Goal: Information Seeking & Learning: Find specific fact

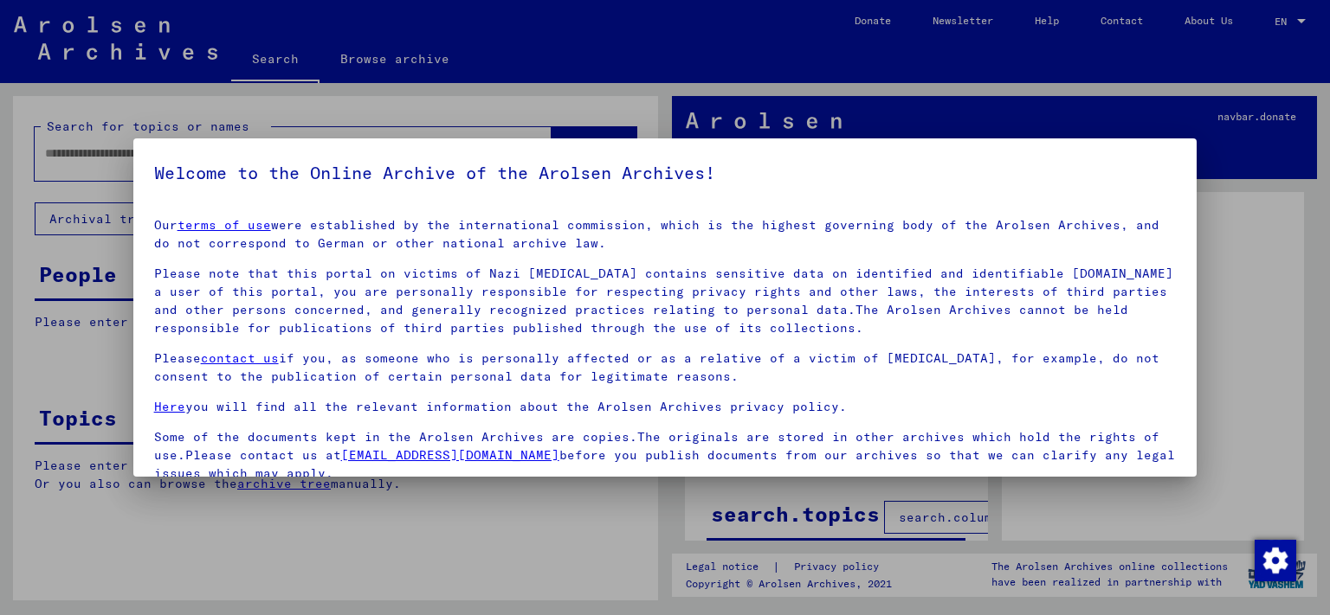
scroll to position [142, 0]
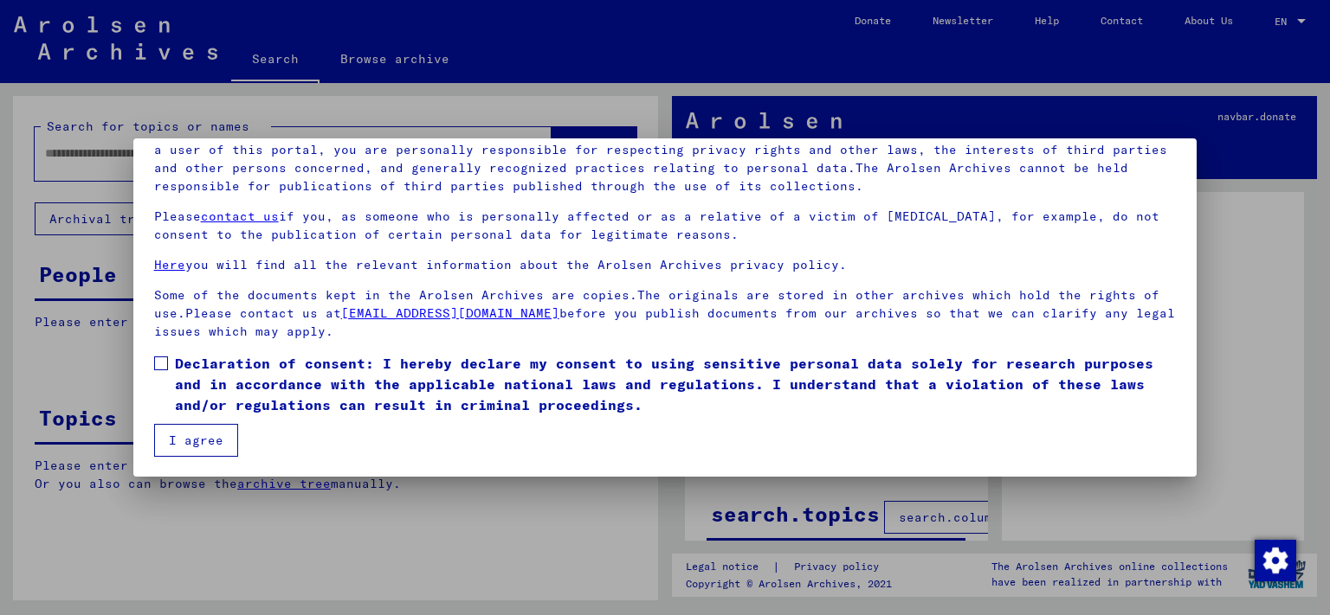
click at [155, 363] on span at bounding box center [161, 364] width 14 height 14
click at [171, 435] on button "I agree" at bounding box center [196, 440] width 84 height 33
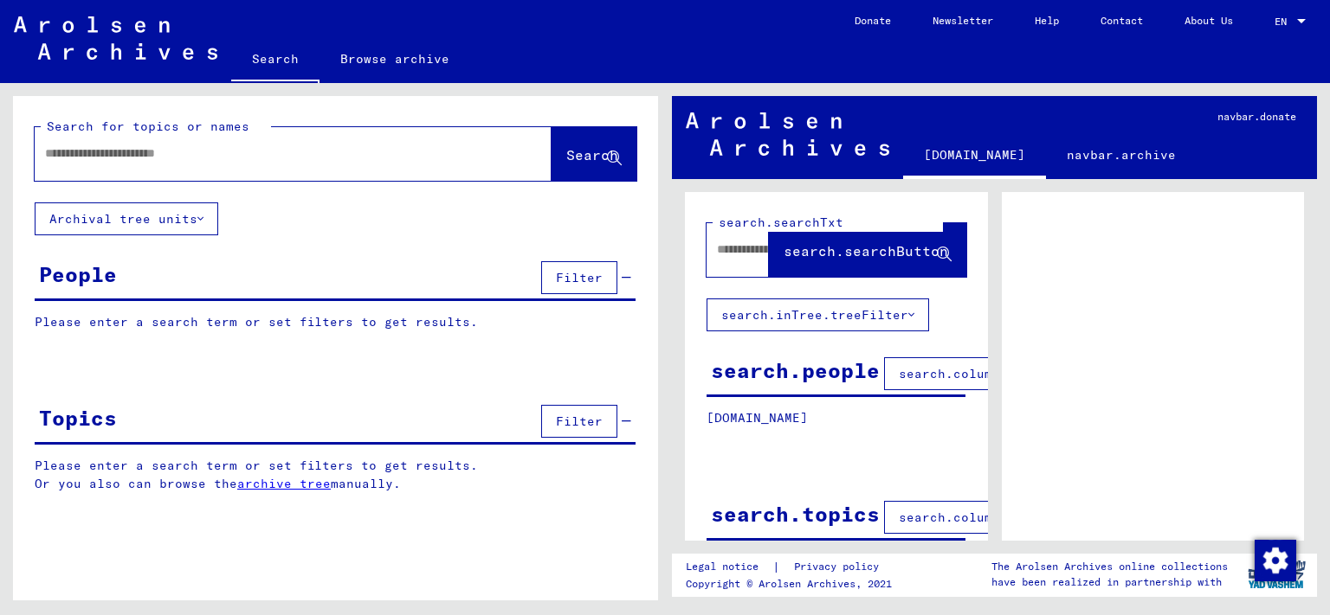
click at [279, 151] on input "text" at bounding box center [277, 154] width 465 height 18
type input "**********"
click at [566, 154] on span "Search" at bounding box center [592, 154] width 52 height 17
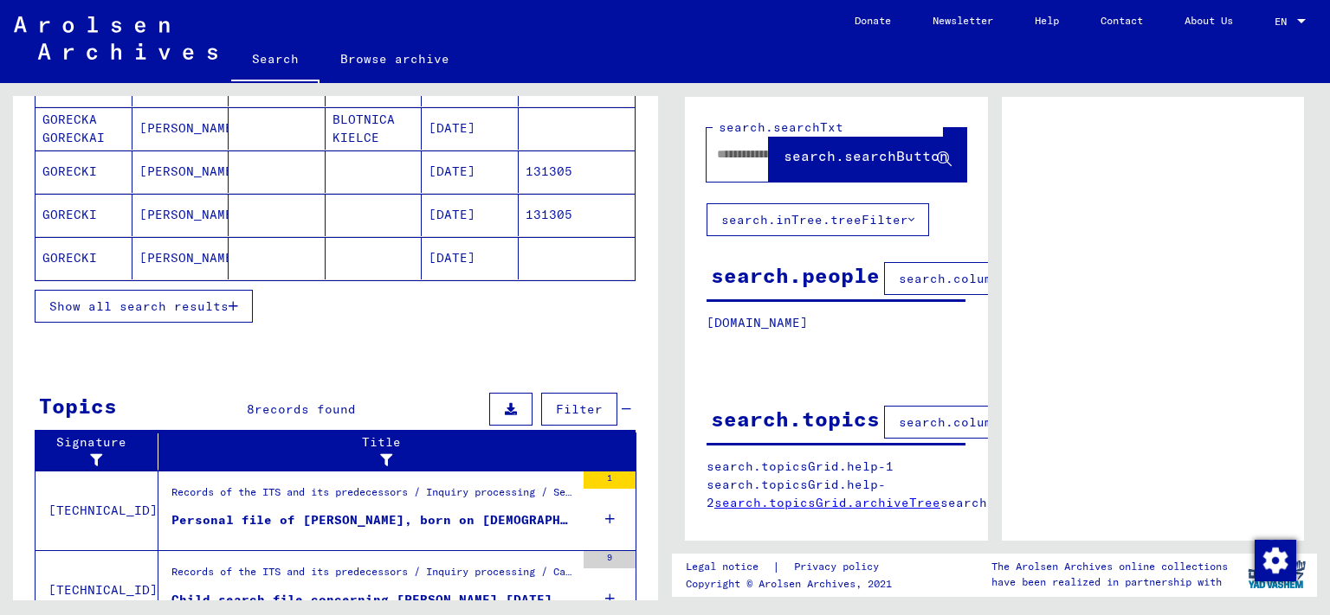
scroll to position [190, 0]
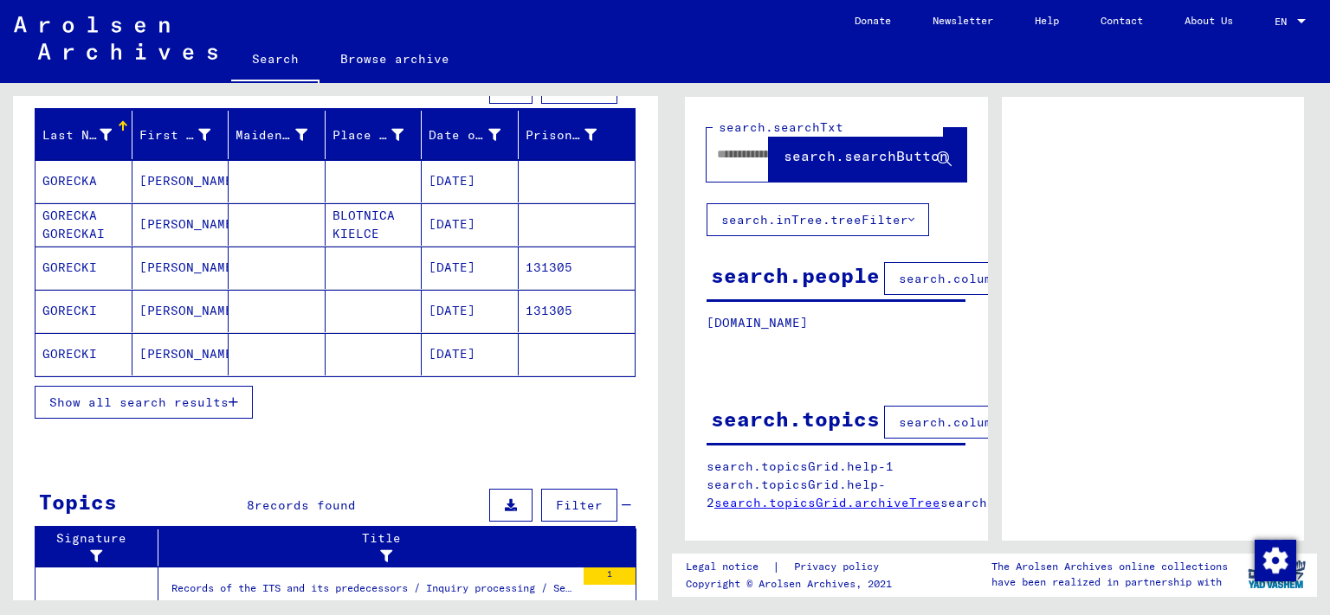
click at [171, 402] on span "Show all search results" at bounding box center [138, 403] width 179 height 16
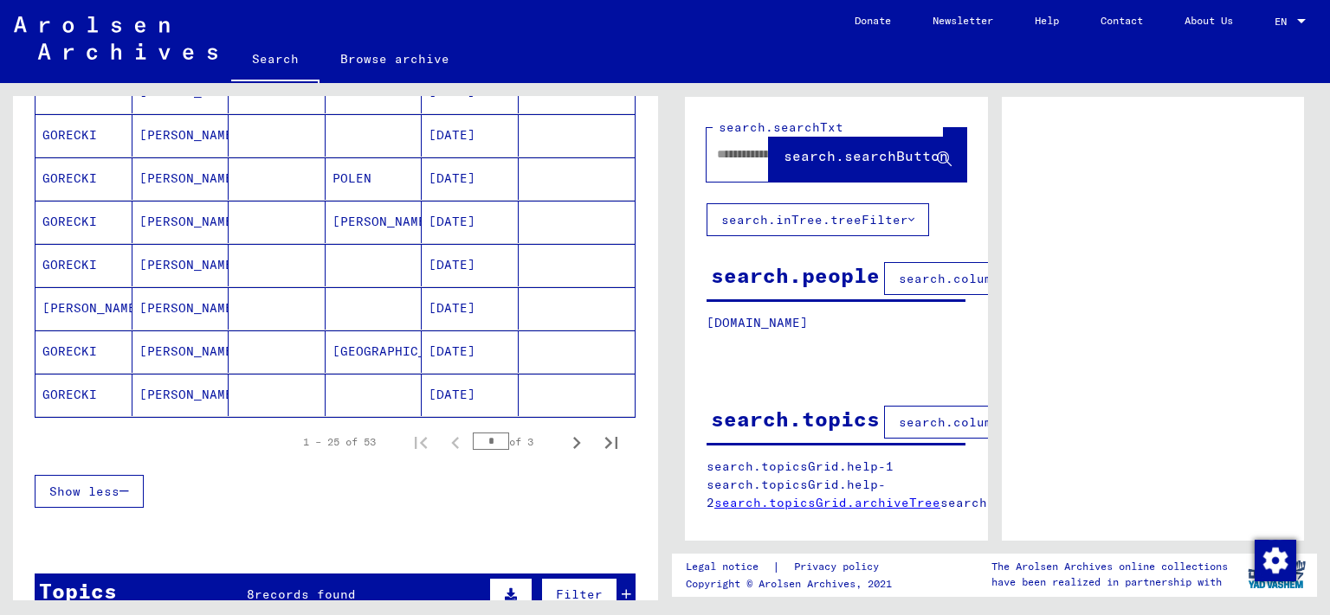
scroll to position [1051, 0]
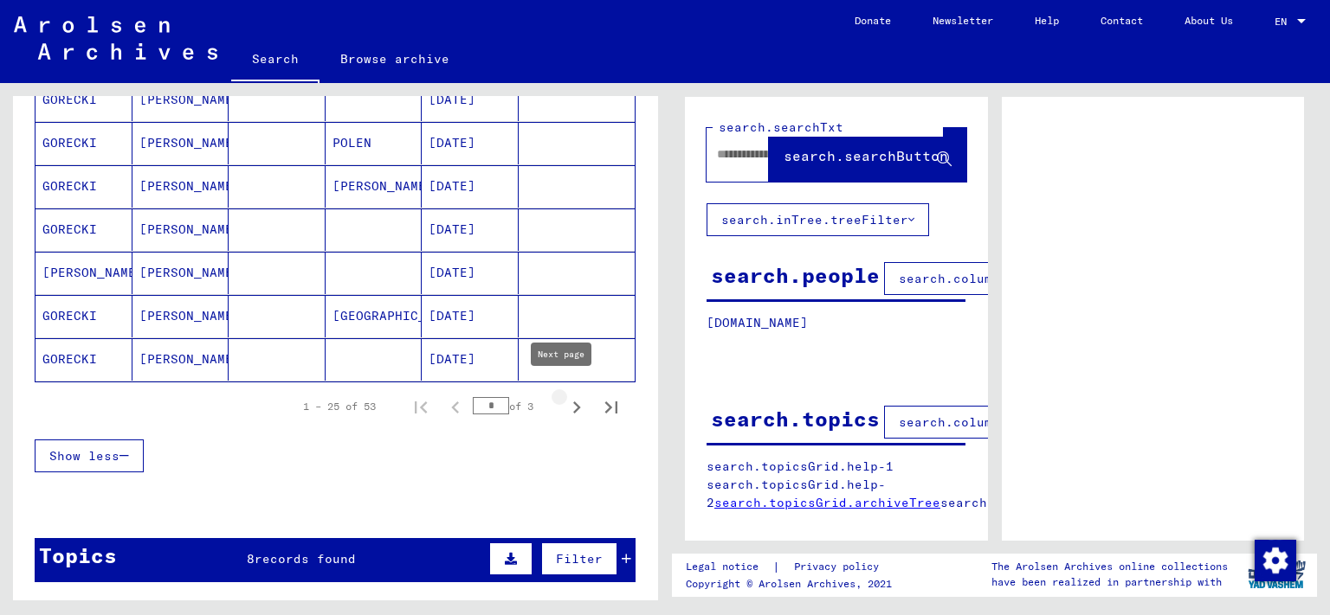
click at [564, 396] on icon "Next page" at bounding box center [576, 408] width 24 height 24
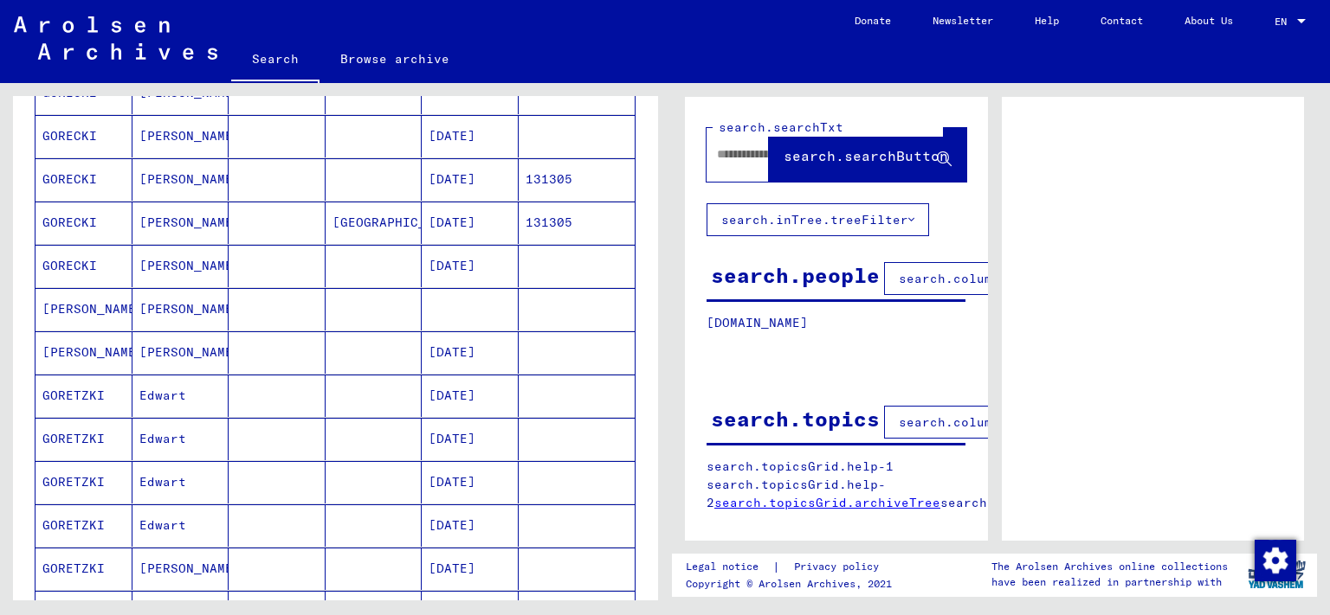
scroll to position [1146, 0]
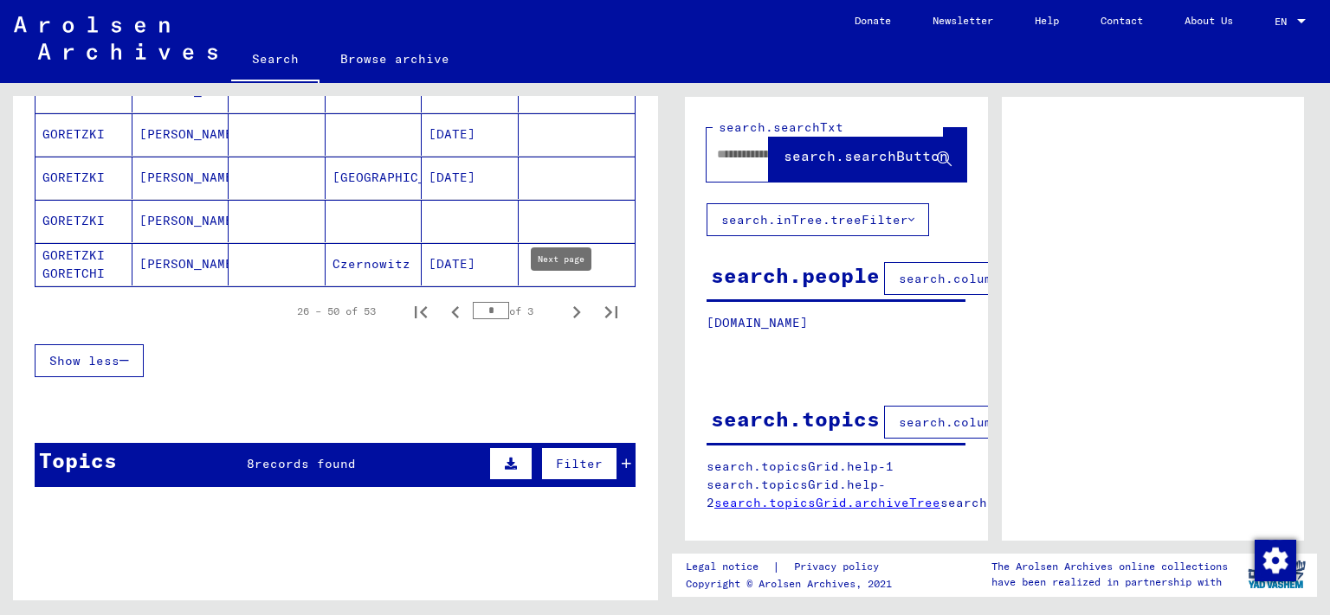
click at [564, 300] on icon "Next page" at bounding box center [576, 312] width 24 height 24
type input "*"
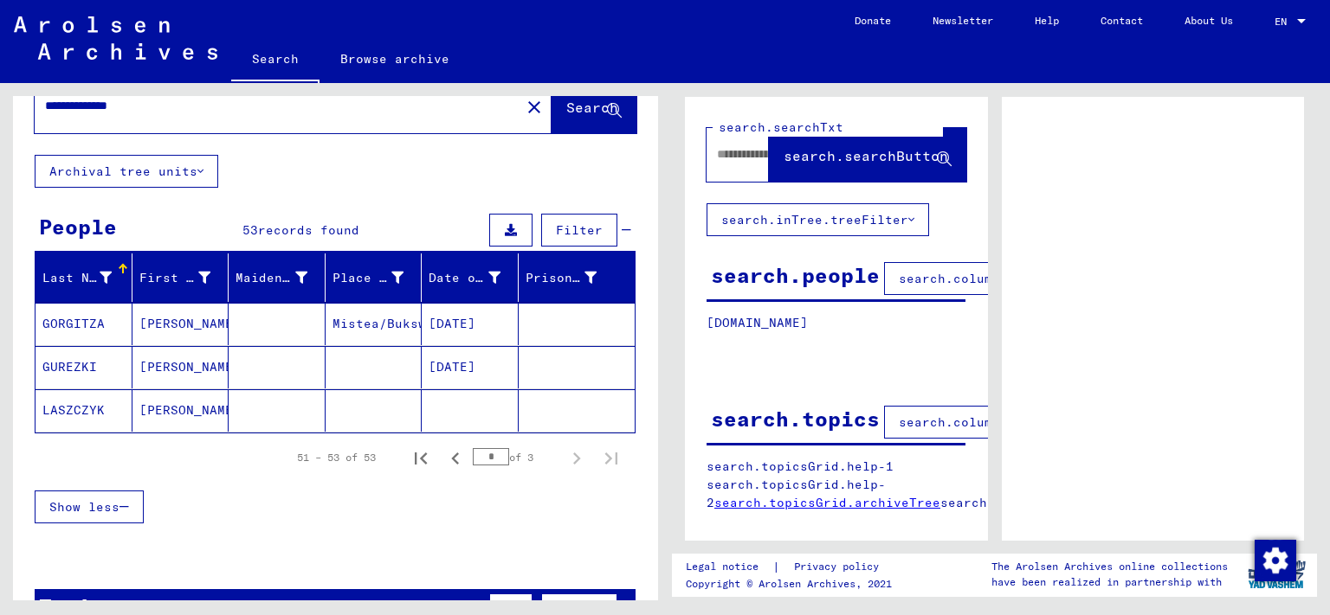
scroll to position [0, 0]
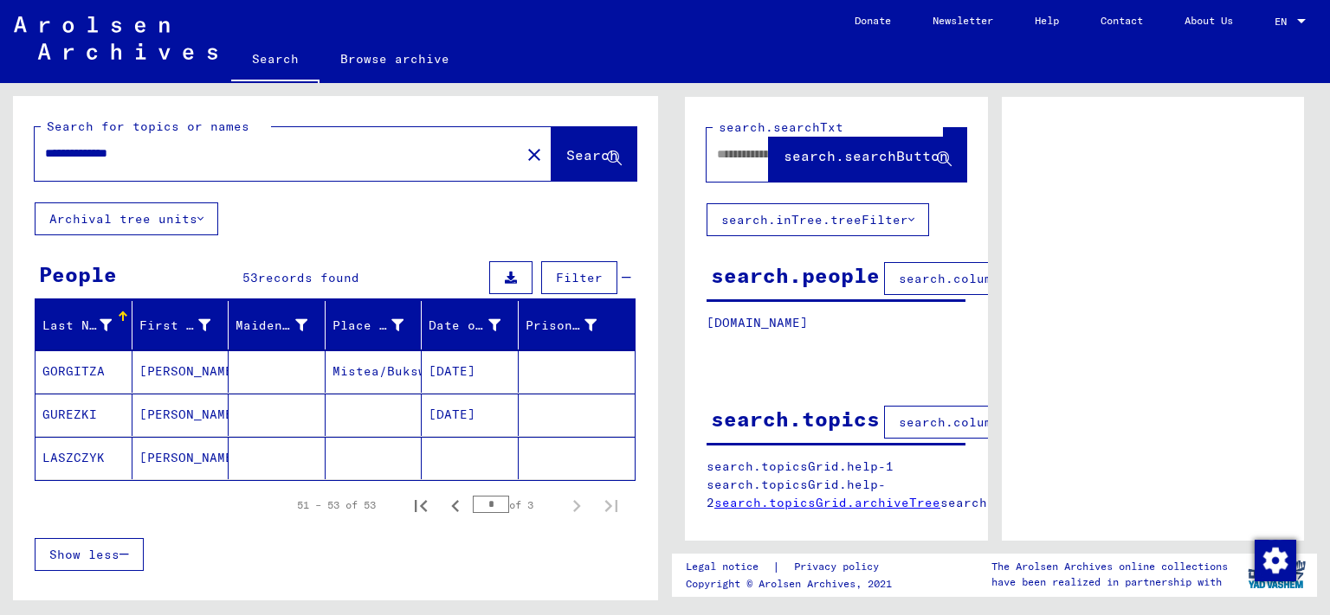
click at [524, 160] on mat-icon "close" at bounding box center [534, 155] width 21 height 21
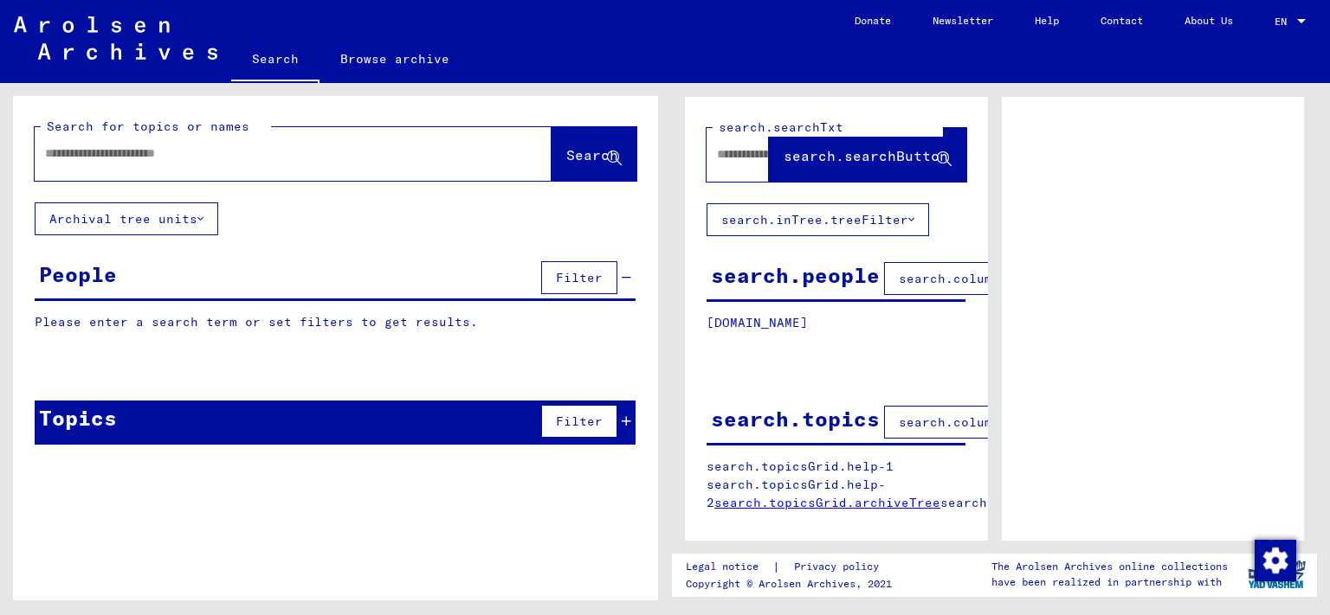
click at [465, 158] on input "text" at bounding box center [277, 154] width 465 height 18
type input "**********"
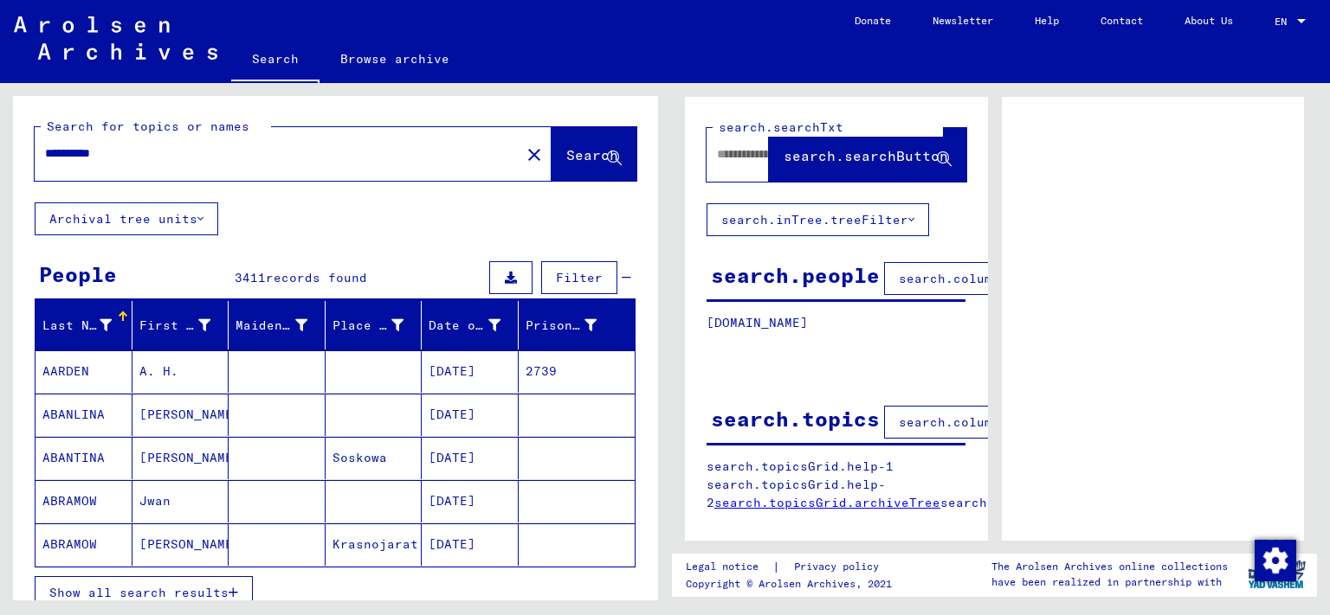
click at [556, 274] on span "Filter" at bounding box center [579, 278] width 47 height 16
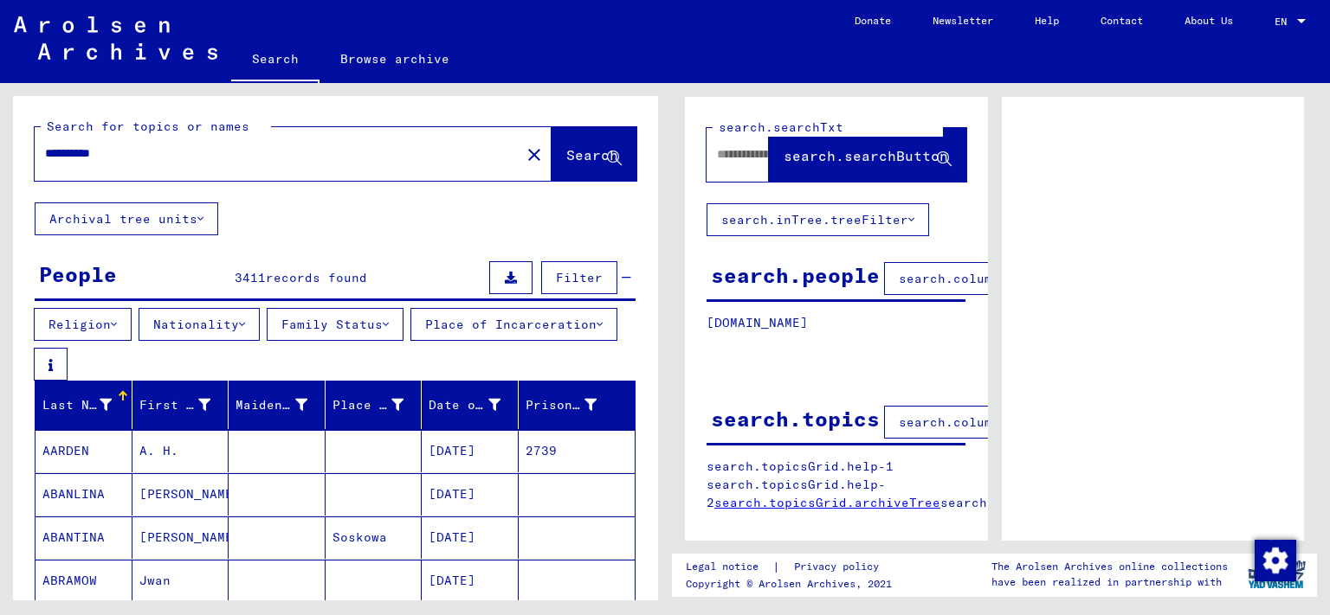
click at [351, 319] on button "Family Status" at bounding box center [335, 324] width 137 height 33
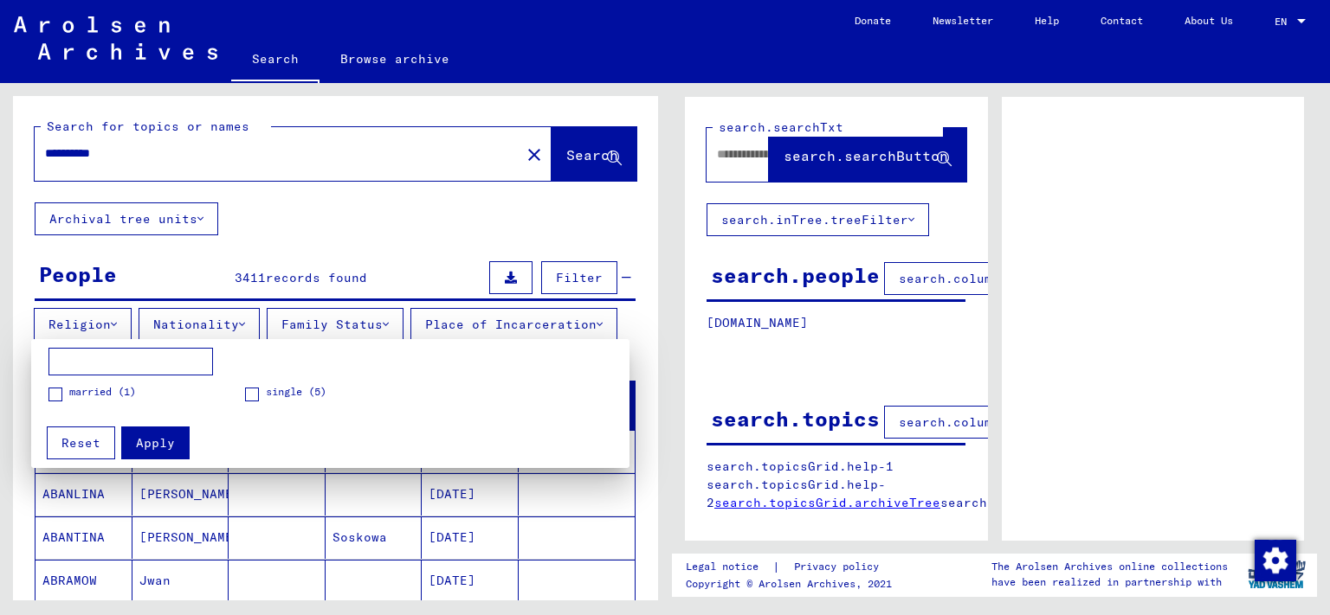
click at [63, 324] on div at bounding box center [665, 307] width 1330 height 615
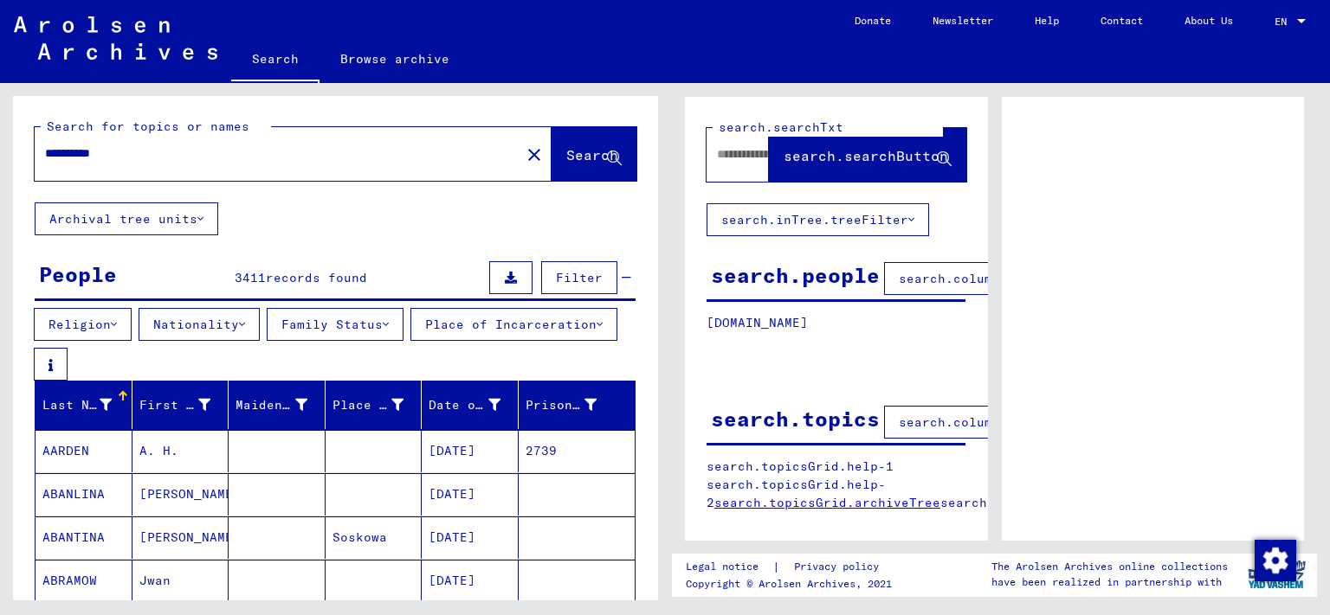
click at [163, 325] on button "Nationality" at bounding box center [199, 324] width 121 height 33
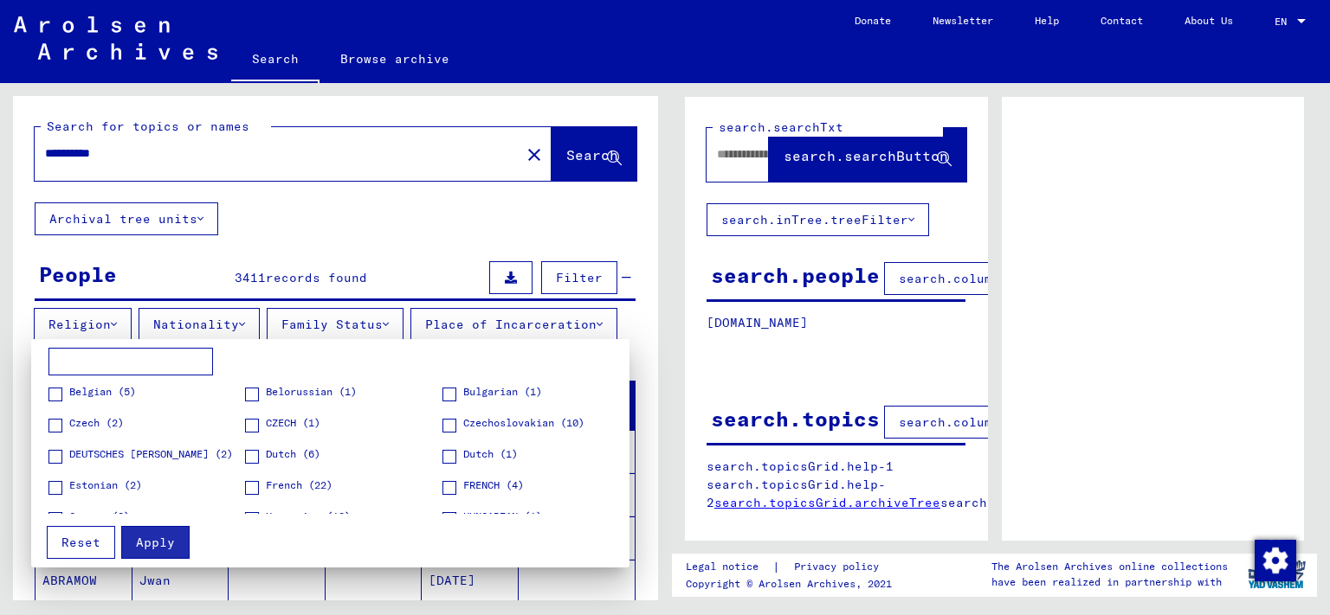
click at [403, 234] on div at bounding box center [665, 307] width 1330 height 615
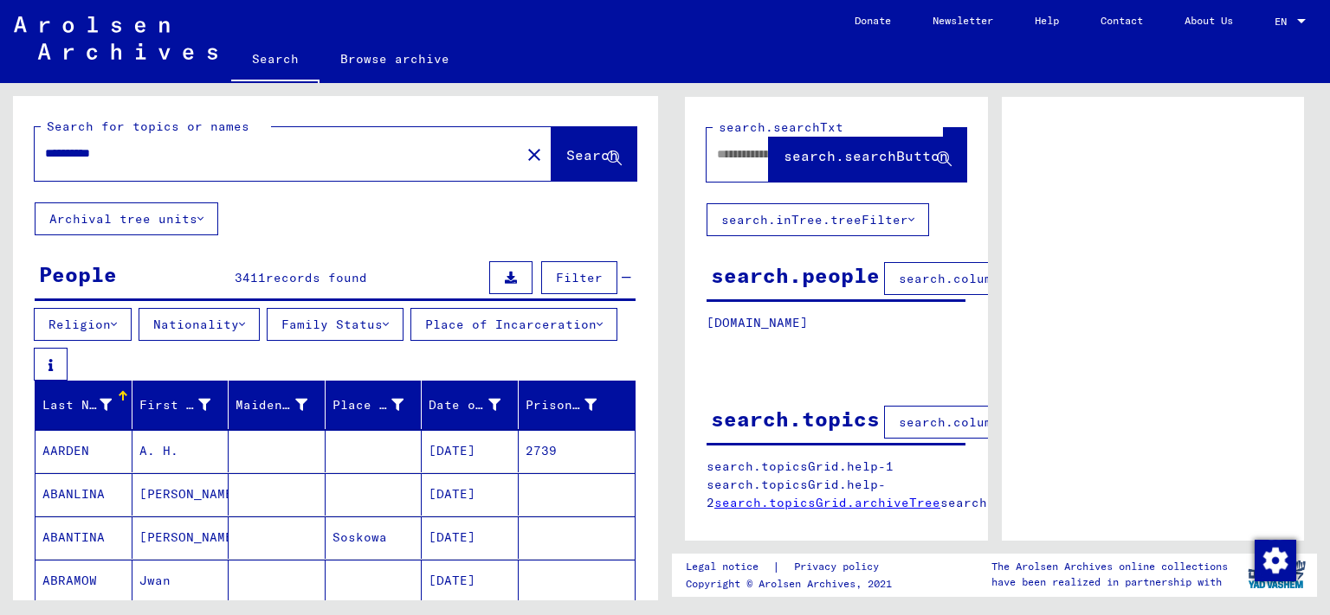
click at [410, 341] on button "Place of Incarceration" at bounding box center [513, 324] width 207 height 33
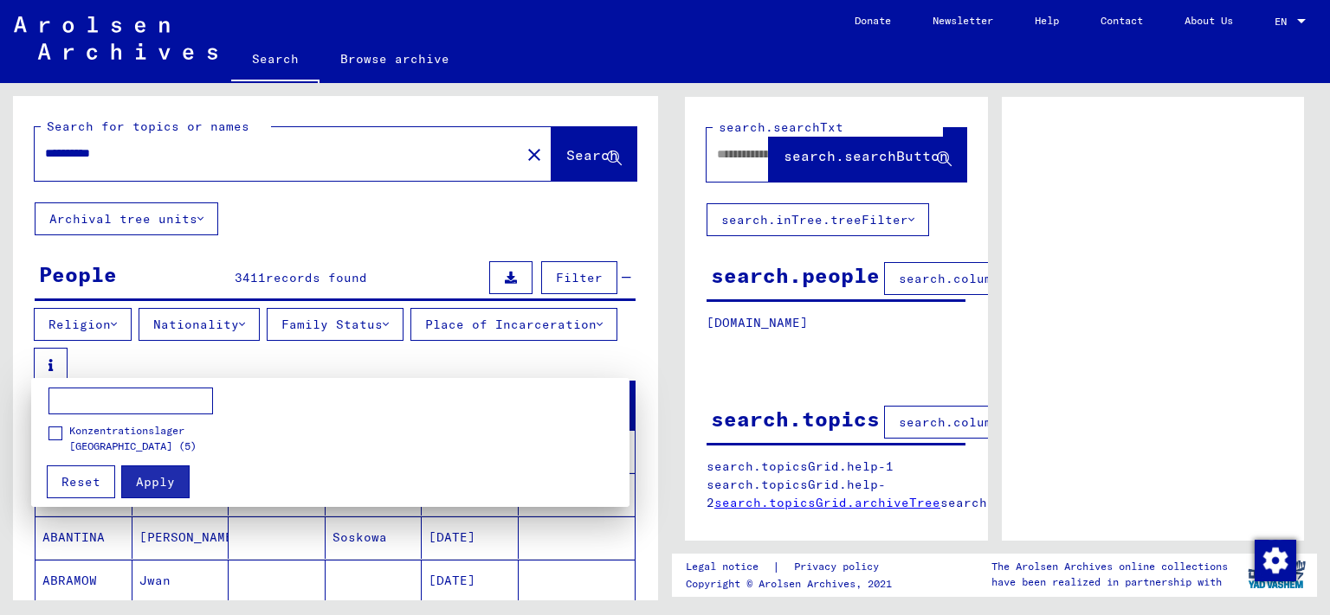
click at [51, 438] on span at bounding box center [55, 434] width 14 height 14
click at [57, 434] on span at bounding box center [55, 434] width 14 height 14
click at [94, 407] on input at bounding box center [130, 402] width 164 height 28
click at [505, 156] on div at bounding box center [665, 307] width 1330 height 615
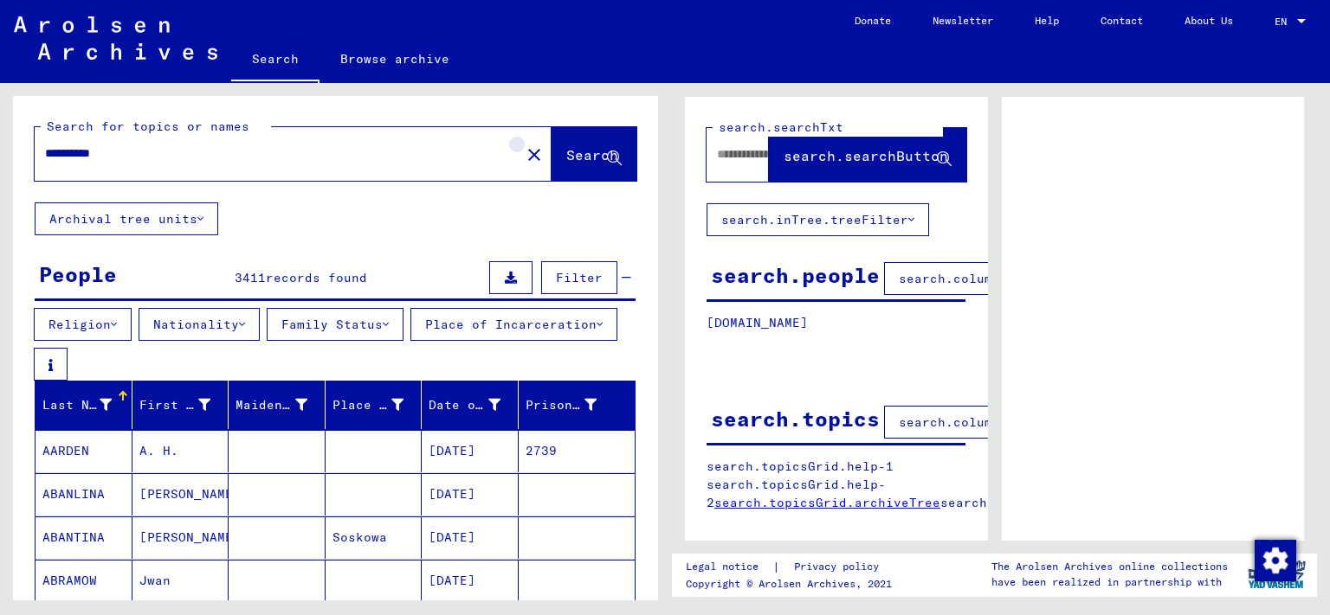
click at [524, 157] on mat-icon "close" at bounding box center [534, 155] width 21 height 21
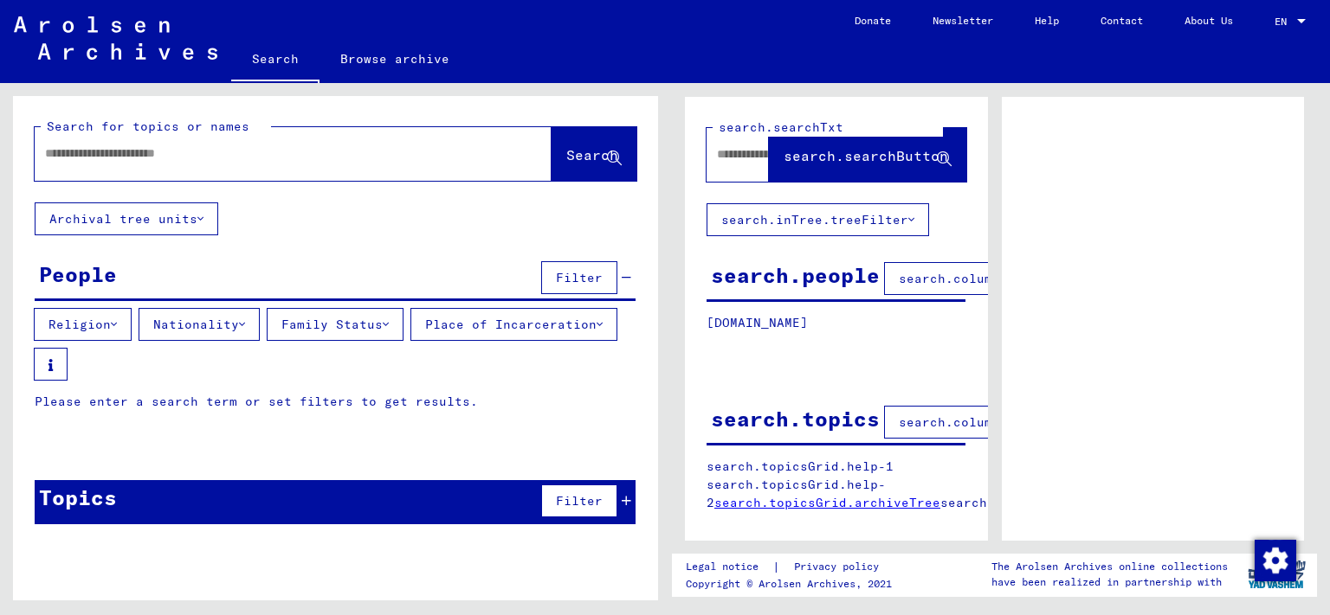
click at [391, 158] on input "text" at bounding box center [277, 154] width 465 height 18
type input "**********"
click at [586, 156] on span "Search" at bounding box center [592, 154] width 52 height 17
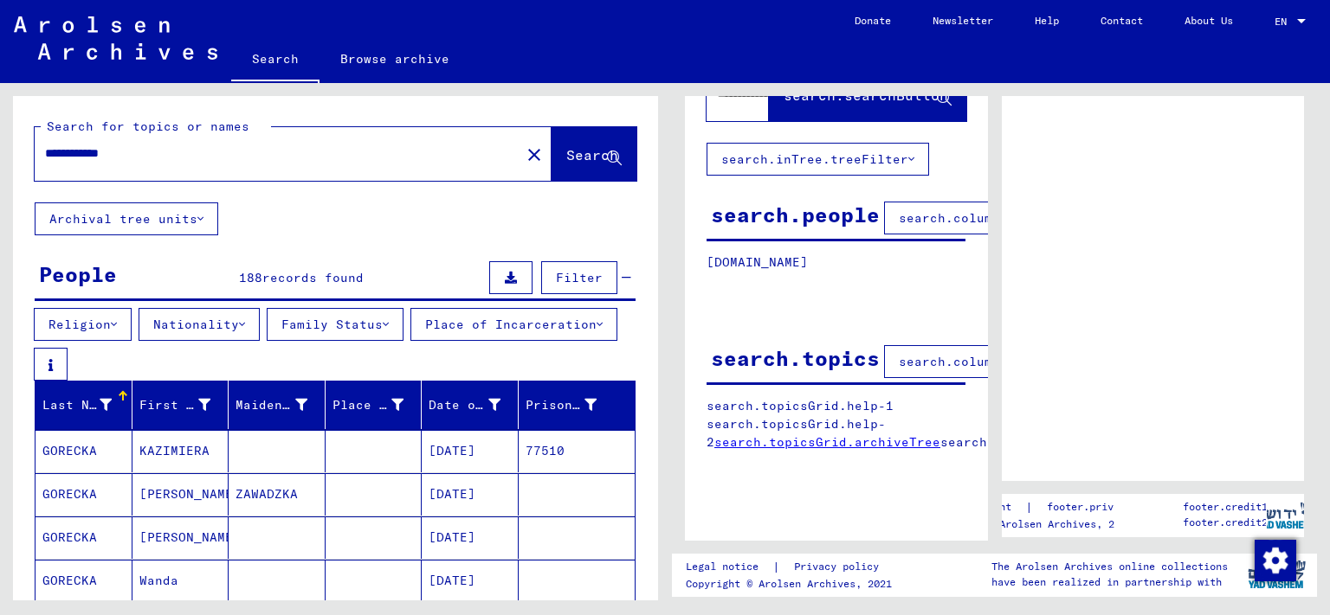
scroll to position [287, 0]
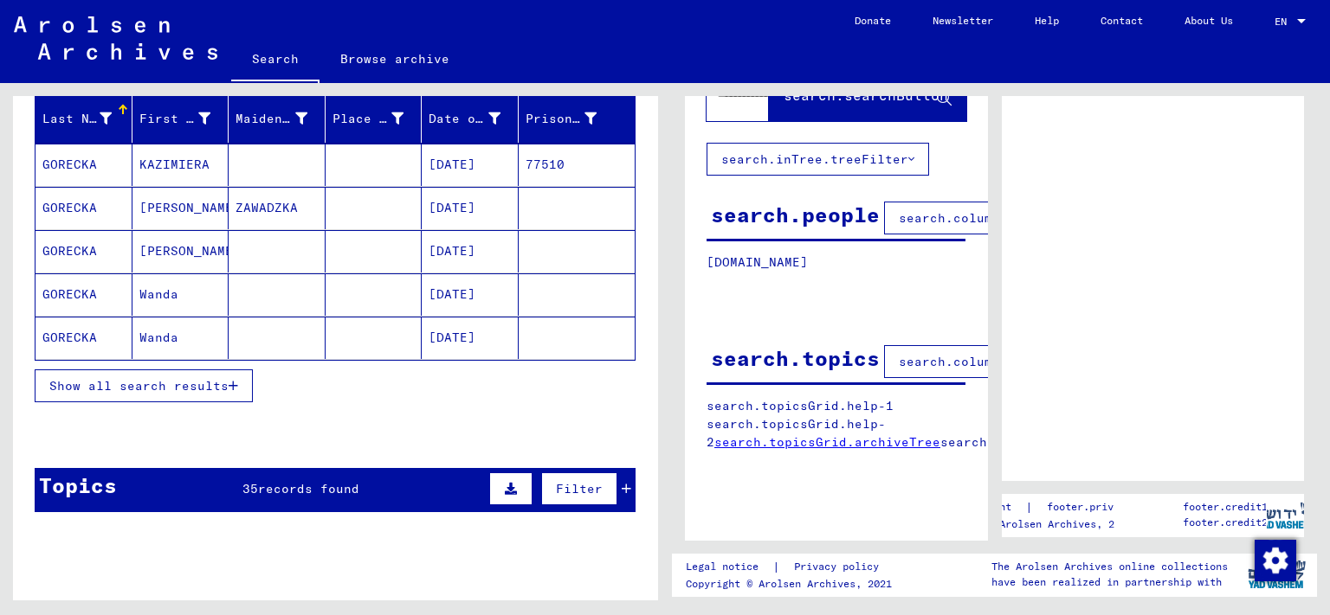
click at [85, 299] on mat-cell "GORECKA" at bounding box center [83, 295] width 97 height 42
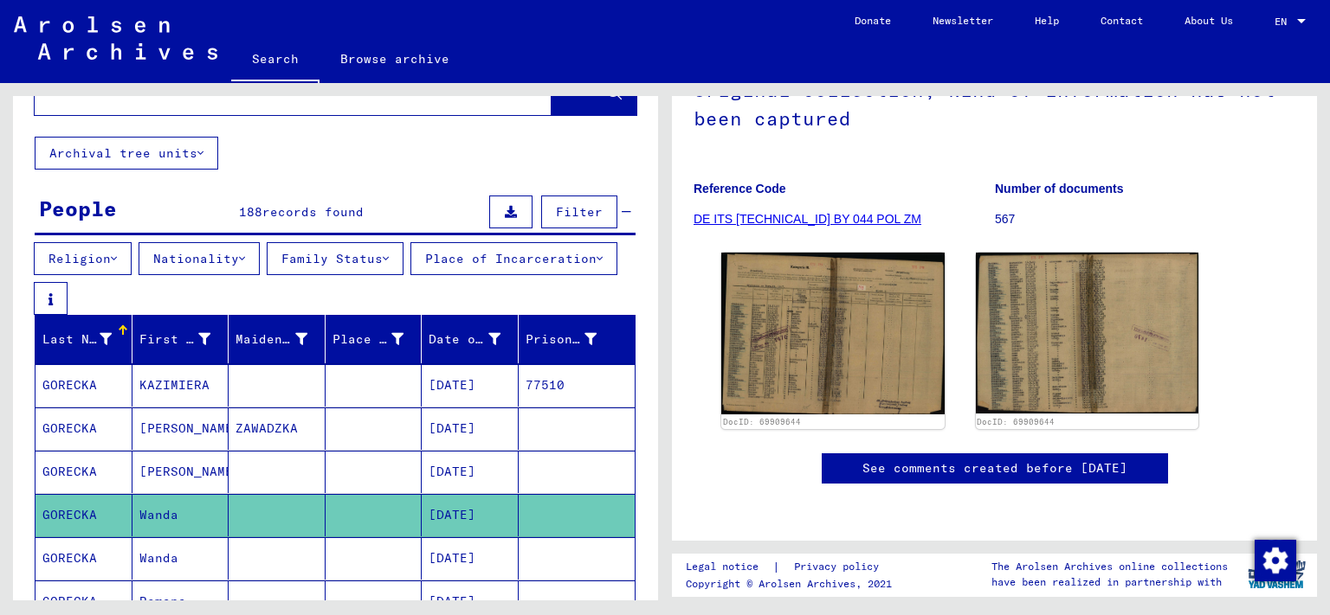
scroll to position [95, 0]
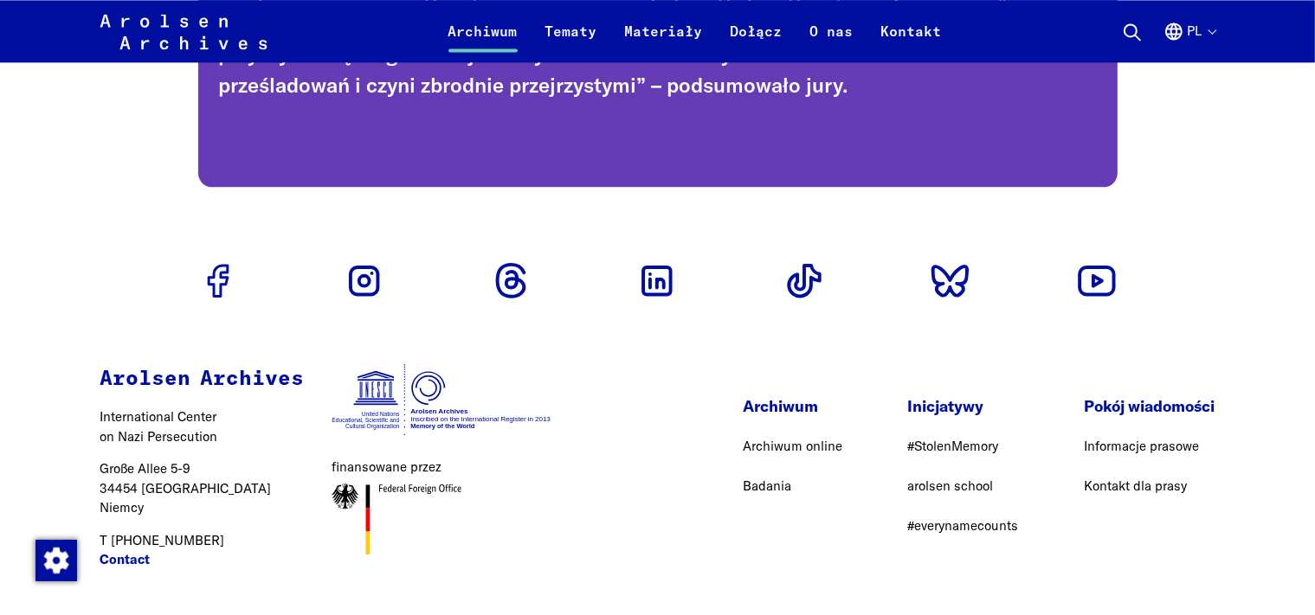
scroll to position [3473, 0]
